Goal: Book appointment/travel/reservation

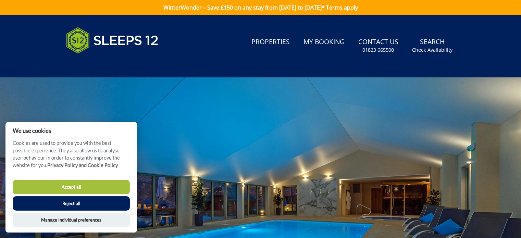
click at [72, 185] on button "Accept all" at bounding box center [71, 187] width 117 height 14
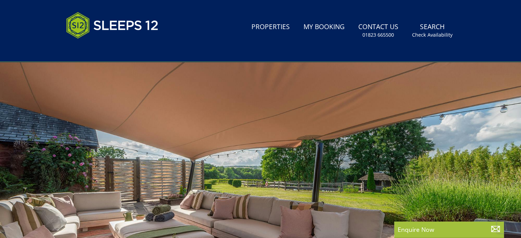
scroll to position [19, 0]
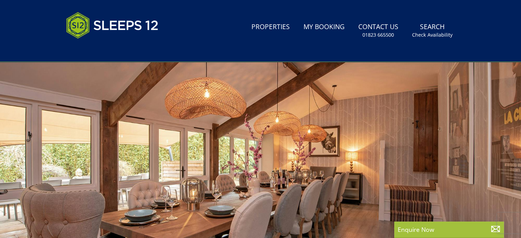
click at [519, 20] on header "Search Menu Properties My Booking Contact Us [PHONE_NUMBER] Search Check Availa…" at bounding box center [260, 31] width 521 height 62
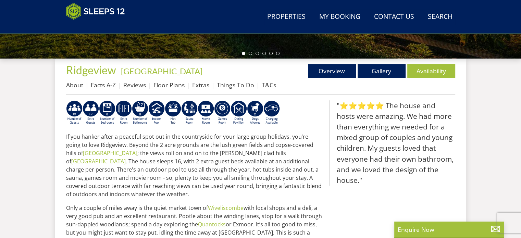
scroll to position [234, 0]
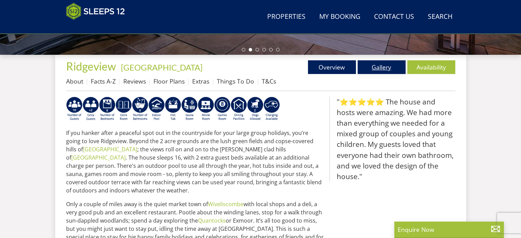
click at [382, 68] on link "Gallery" at bounding box center [382, 67] width 48 height 14
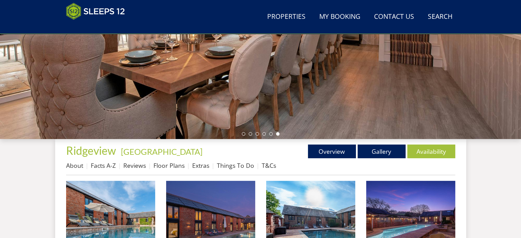
scroll to position [151, 0]
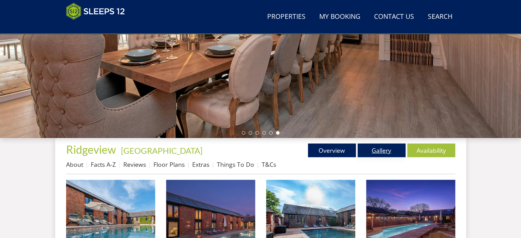
click at [372, 149] on link "Gallery" at bounding box center [382, 151] width 48 height 14
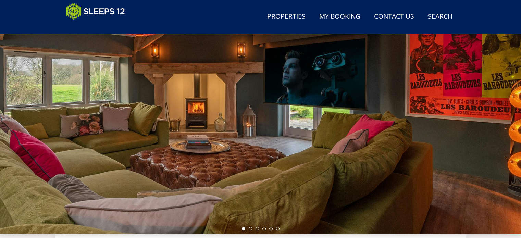
scroll to position [69, 0]
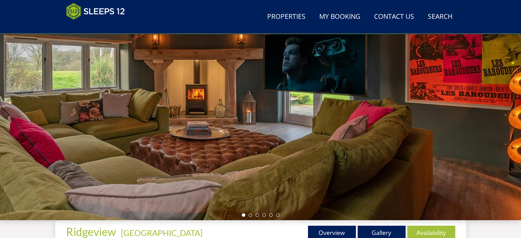
click at [433, 171] on div at bounding box center [260, 100] width 521 height 240
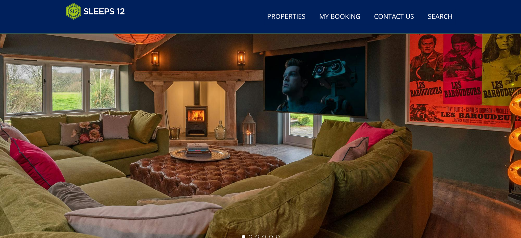
scroll to position [41, 0]
